Goal: Find contact information: Find contact information

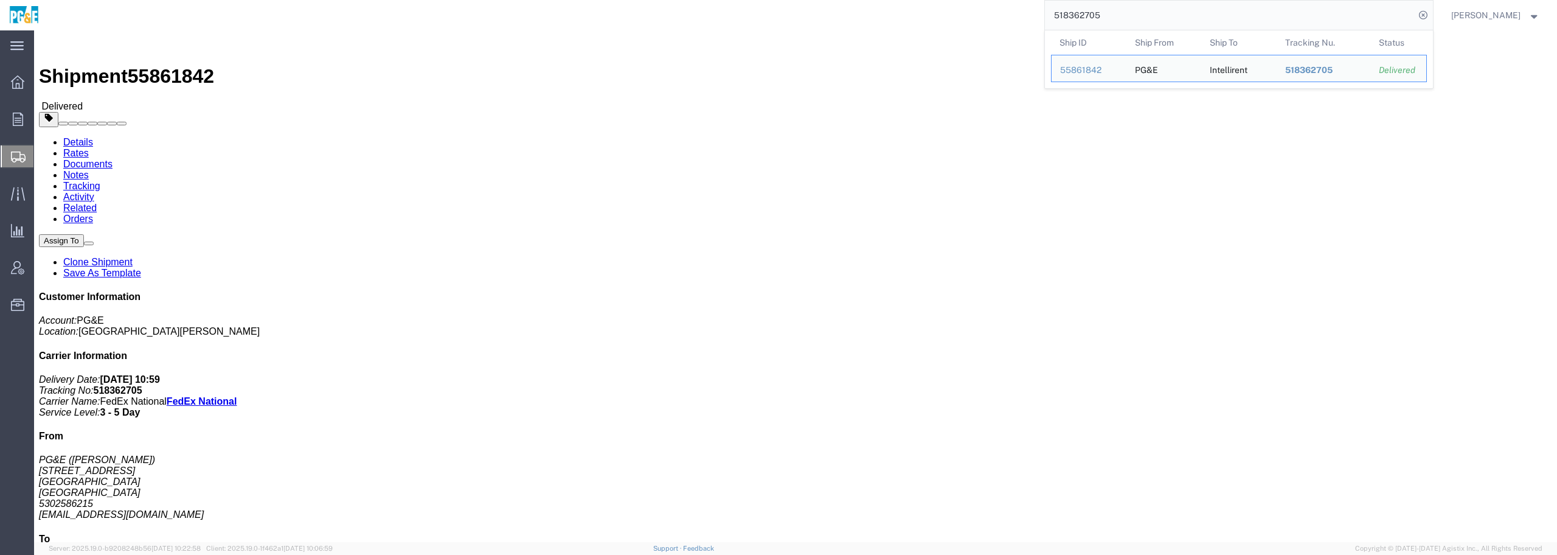
drag, startPoint x: 1125, startPoint y: 14, endPoint x: 862, endPoint y: 16, distance: 263.9
click at [879, 16] on div "518362705 Ship ID Ship From Ship To Tracking Nu. Status Ship ID 55861842 Ship F…" at bounding box center [740, 15] width 1384 height 30
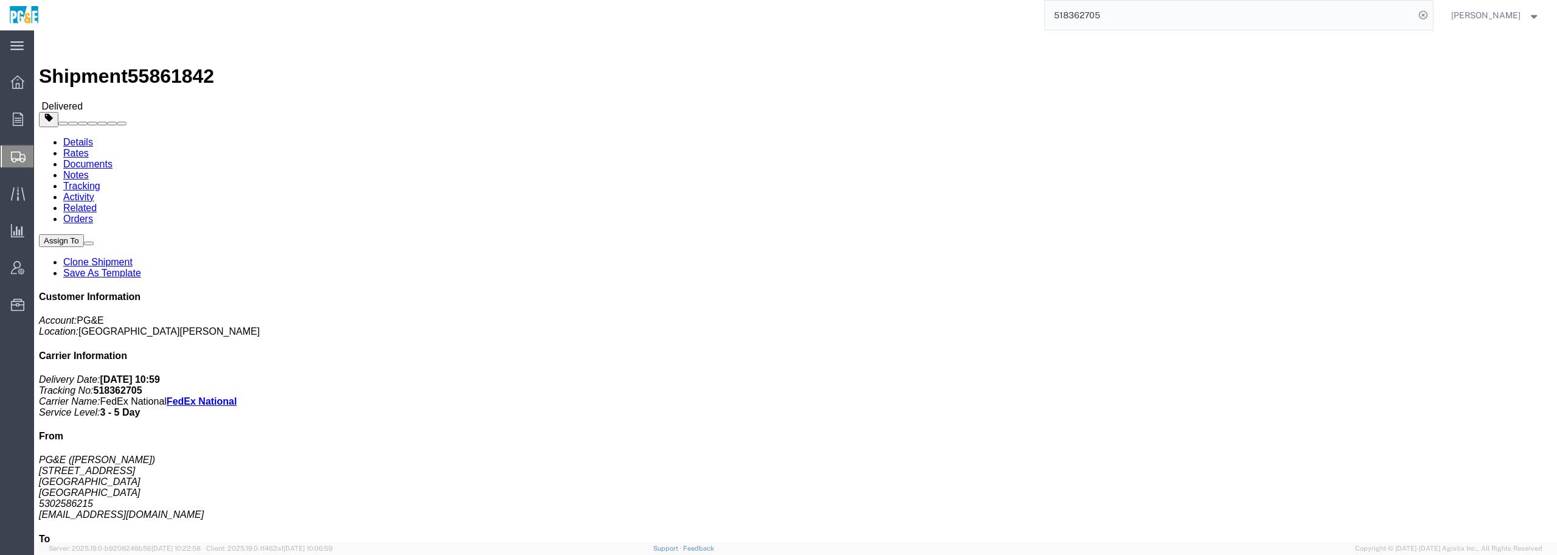
paste input "7201945446"
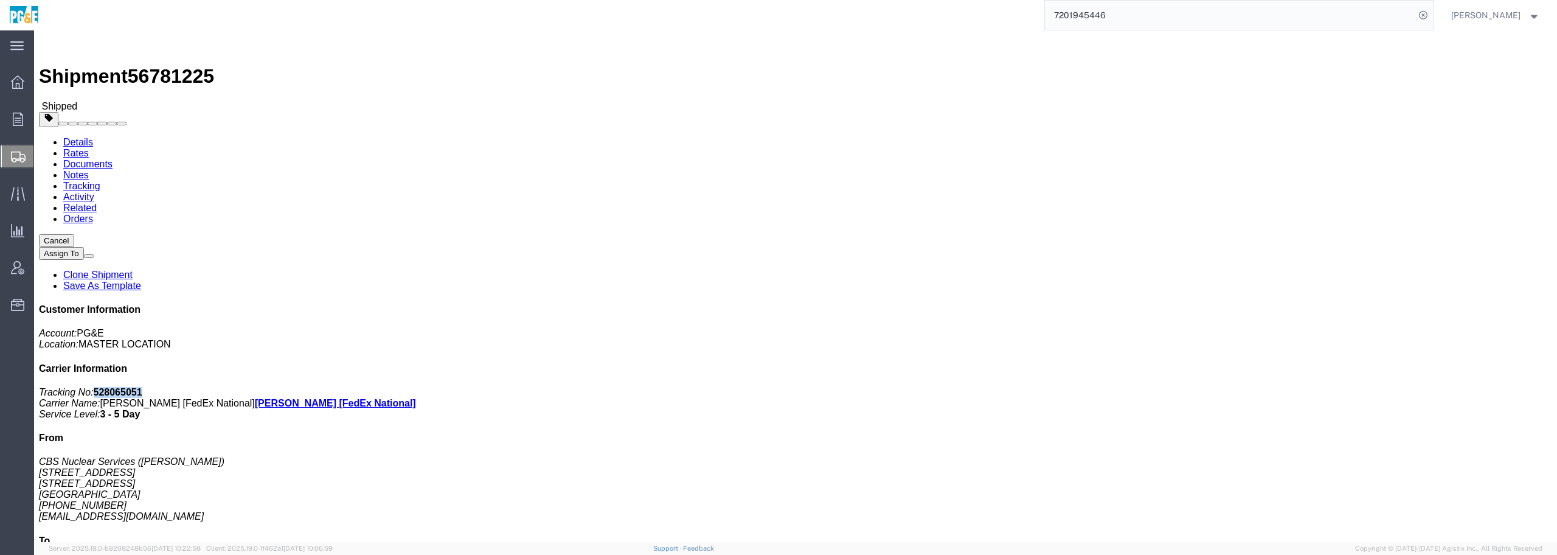
drag, startPoint x: 1393, startPoint y: 154, endPoint x: 1341, endPoint y: 154, distance: 51.7
click p "Tracking No: 528065051 Carrier Name: [PERSON_NAME] [FedEx National] [PERSON_NAM…"
copy b "528065051"
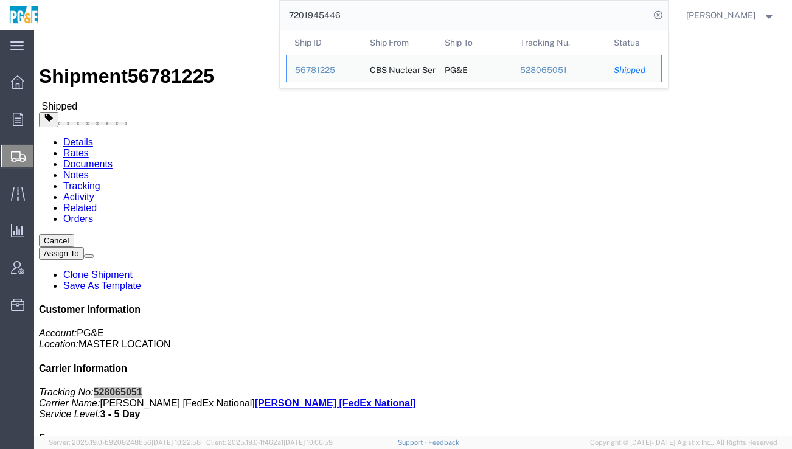
drag, startPoint x: 390, startPoint y: 15, endPoint x: 215, endPoint y: 4, distance: 175.5
paste input "528065051"
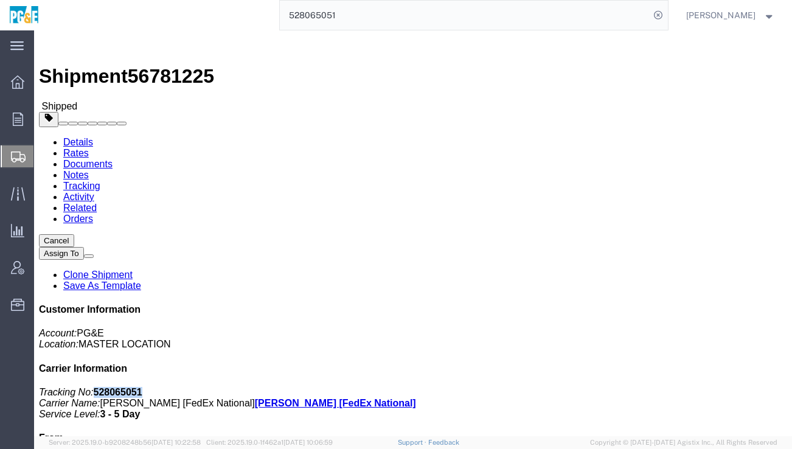
click link "Tracking"
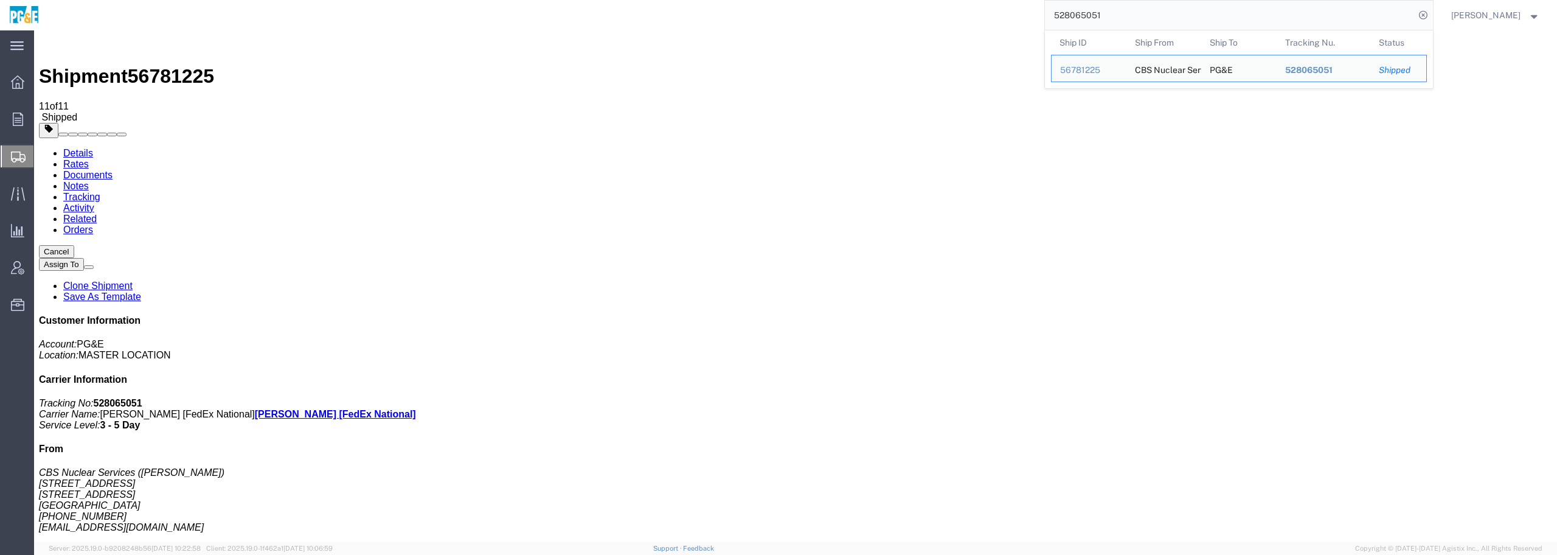
drag, startPoint x: 1172, startPoint y: 18, endPoint x: 927, endPoint y: 1, distance: 245.6
click at [941, 9] on div "528065051 Ship ID Ship From Ship To Tracking Nu. Status Ship ID 56781225 Ship F…" at bounding box center [740, 15] width 1384 height 30
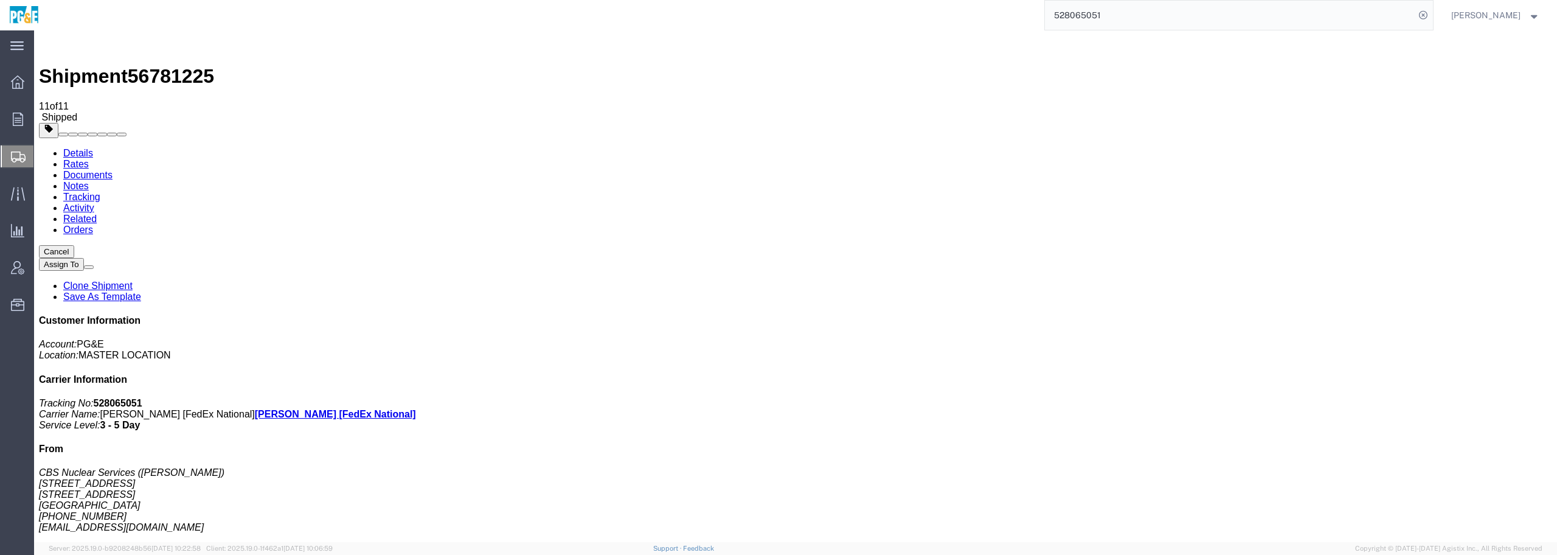
paste input "6716505"
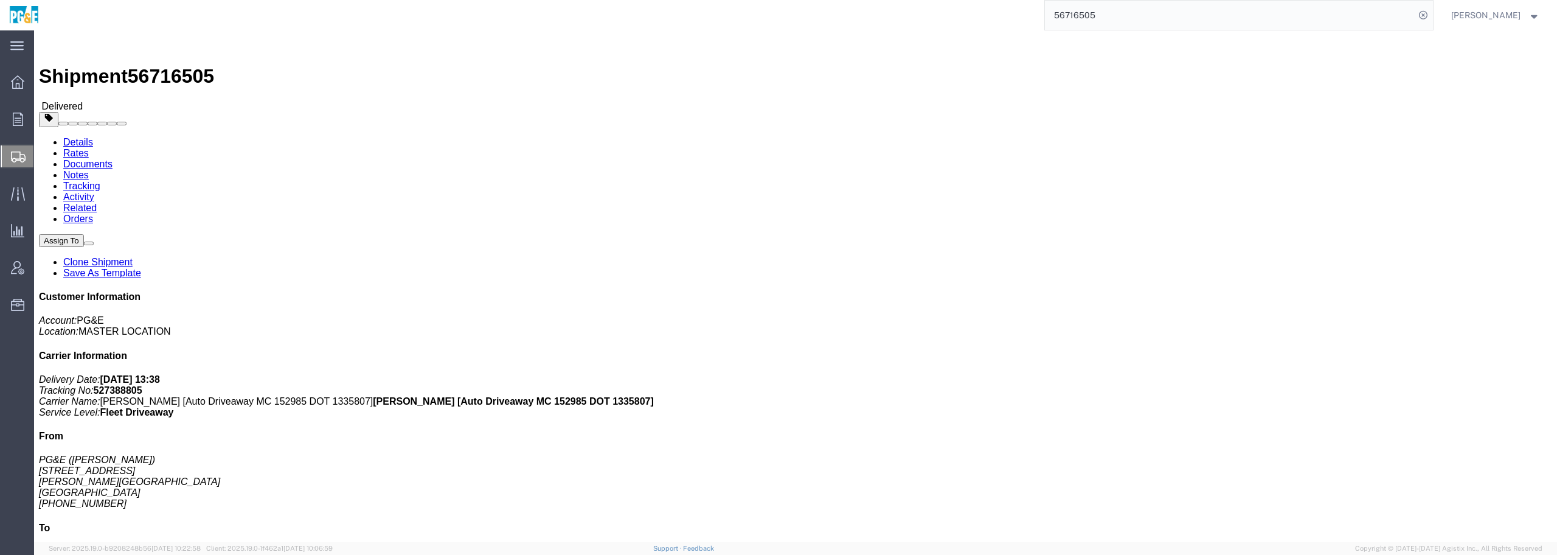
click link "Documents"
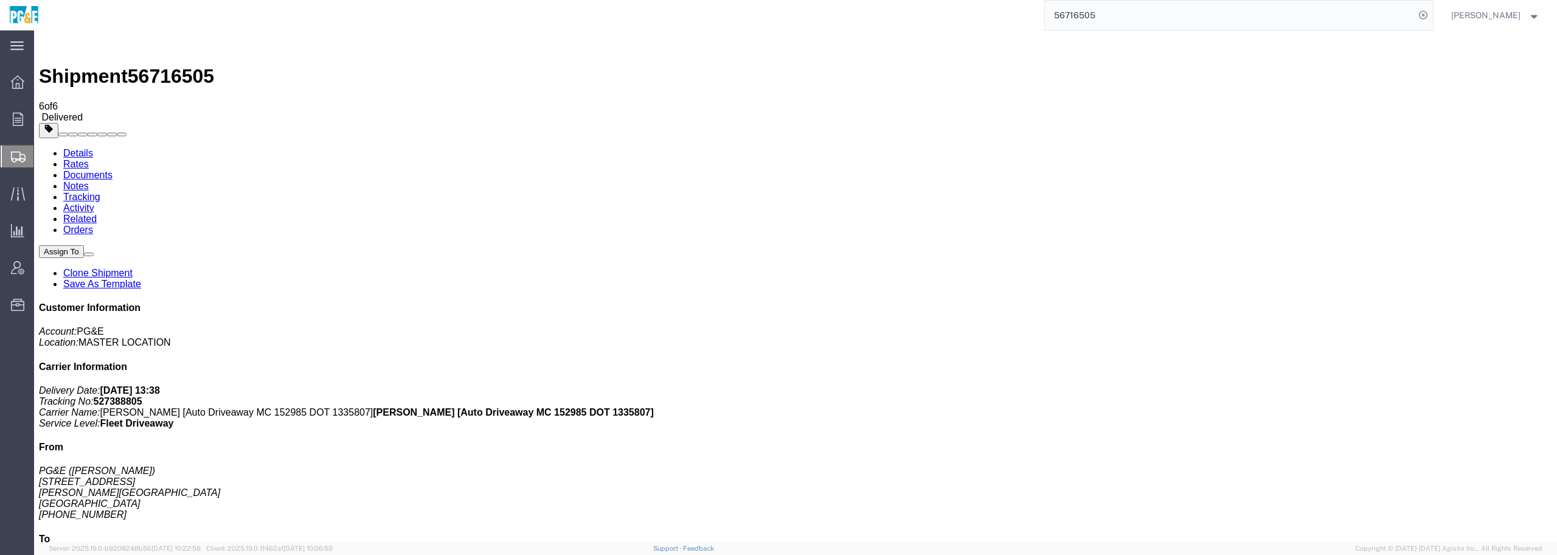
drag, startPoint x: 404, startPoint y: 32, endPoint x: 720, endPoint y: 540, distance: 598.3
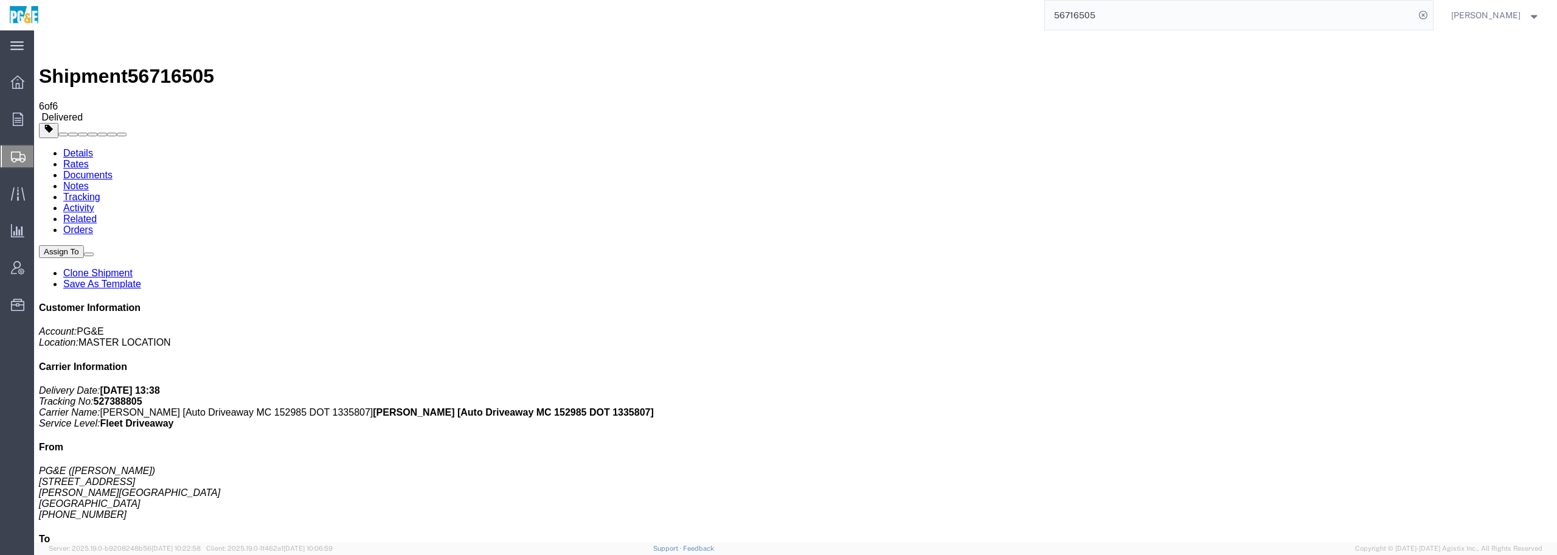
click at [73, 148] on link "Details" at bounding box center [78, 153] width 30 height 10
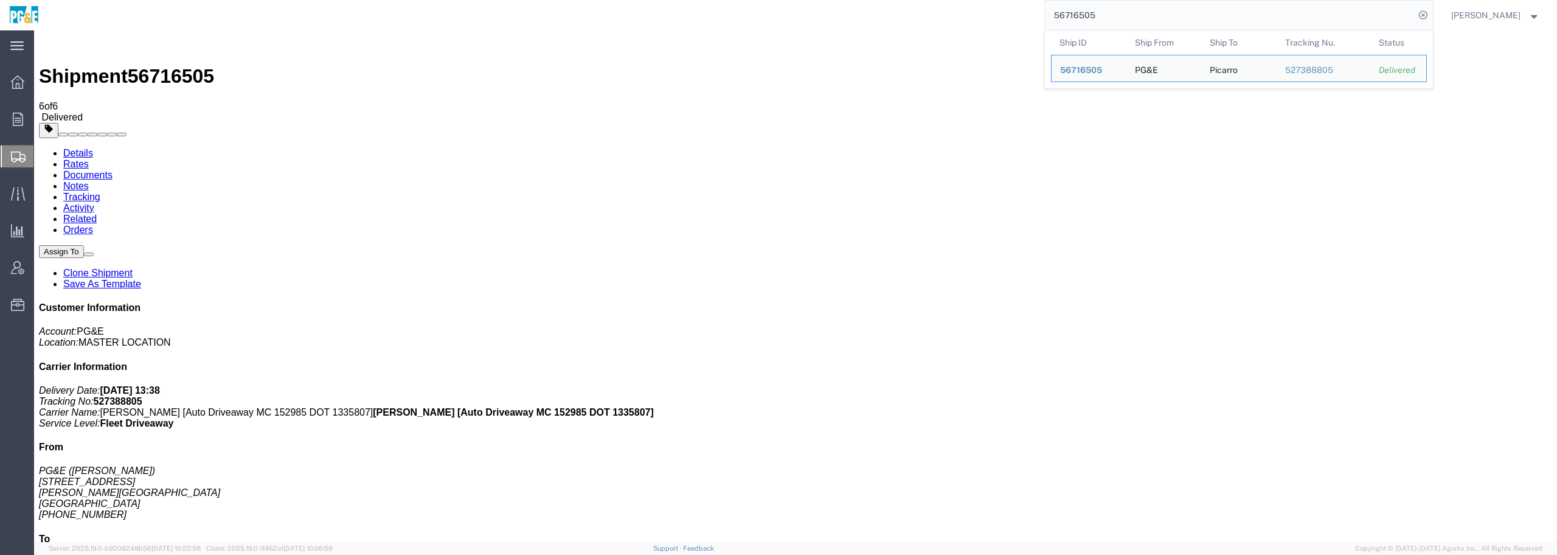
drag, startPoint x: 1206, startPoint y: 13, endPoint x: 779, endPoint y: 13, distance: 427.4
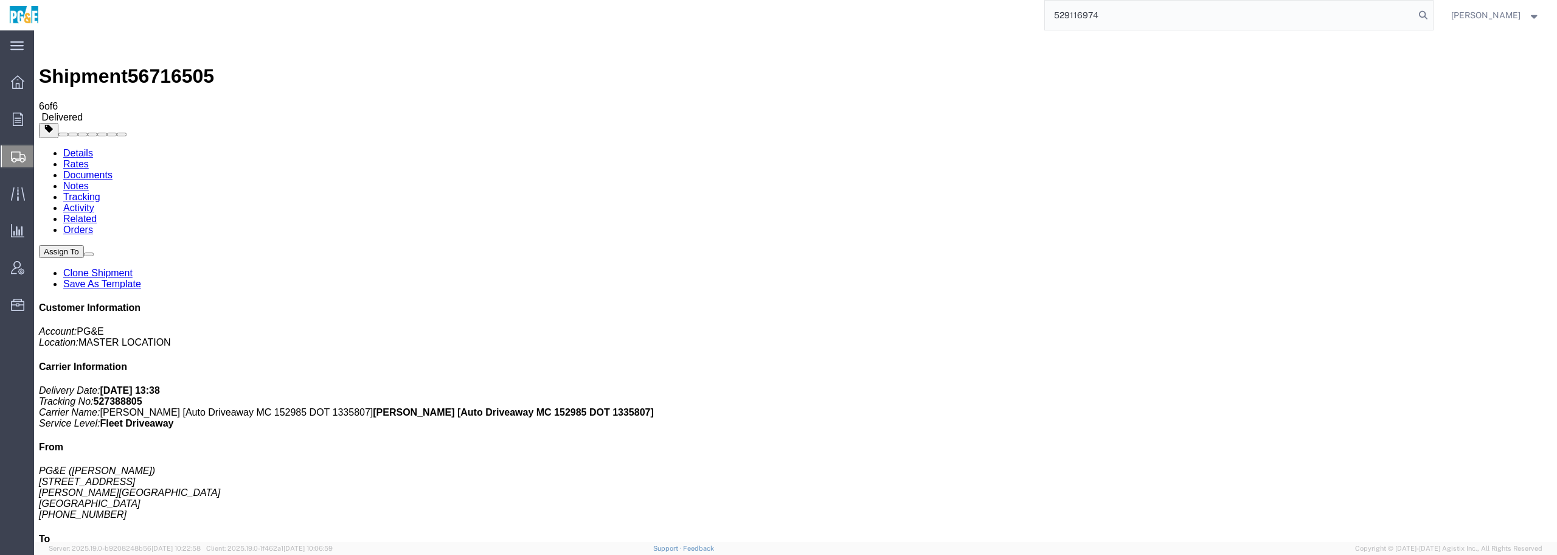
type input "529116974"
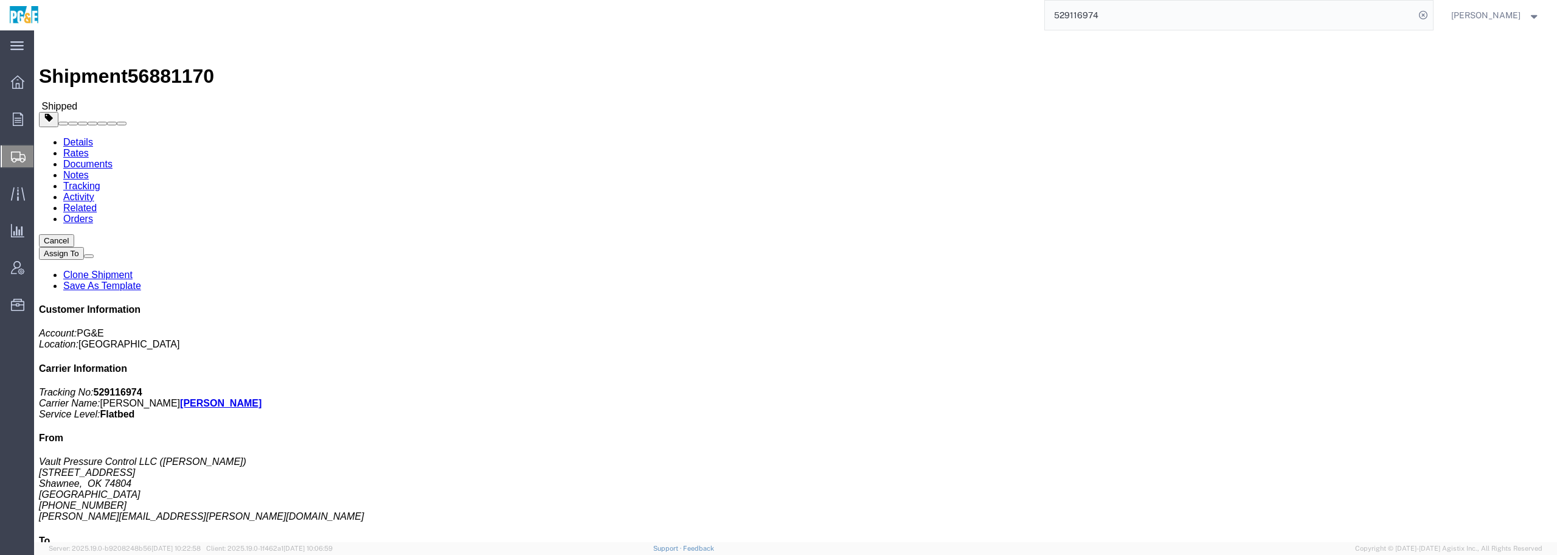
click link "[PERSON_NAME].[PERSON_NAME]@vau..."
drag, startPoint x: 1403, startPoint y: 282, endPoint x: 1291, endPoint y: 284, distance: 112.5
click div "Customer Information Account: PG&E Location: [GEOGRAPHIC_DATA] [GEOGRAPHIC_DATA…"
copy address "[PERSON_NAME][EMAIL_ADDRESS][PERSON_NAME][DOMAIN_NAME]"
